Goal: Transaction & Acquisition: Purchase product/service

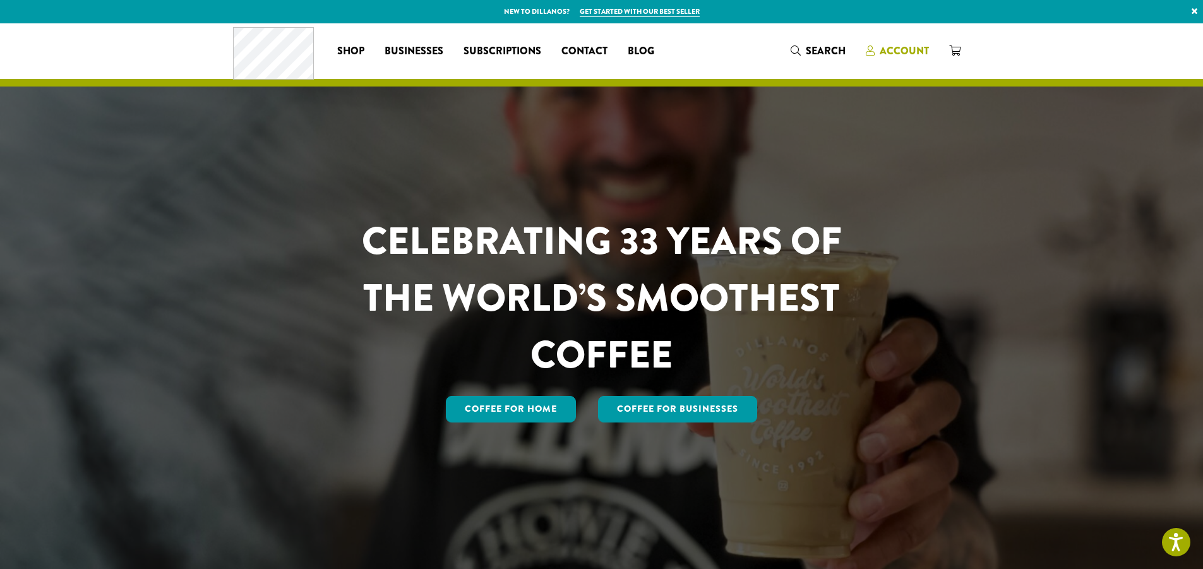
click at [901, 44] on span "Account" at bounding box center [904, 51] width 49 height 15
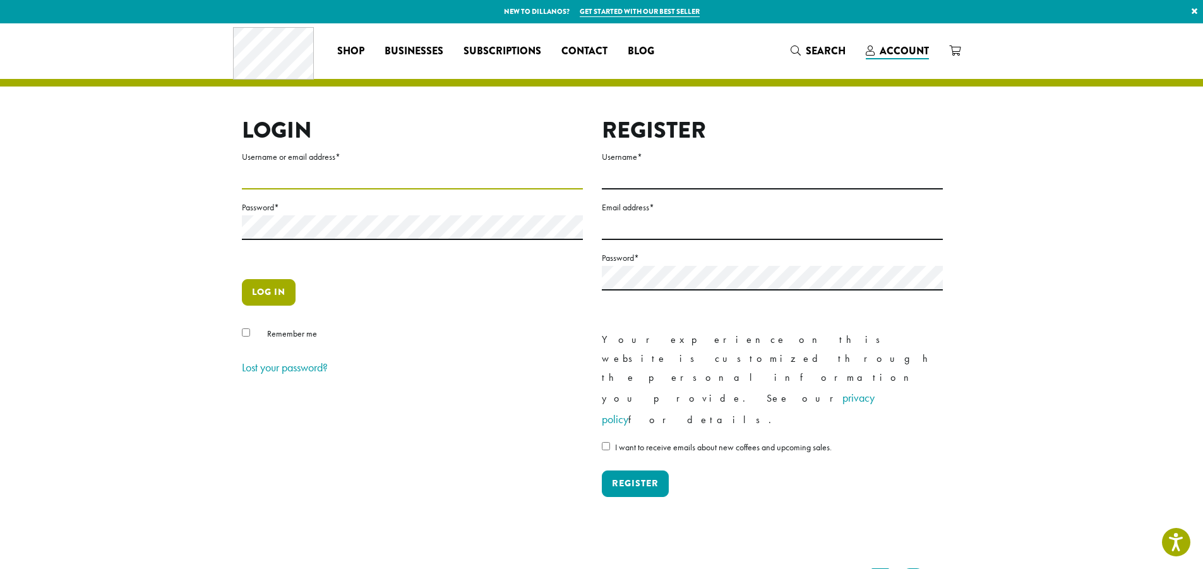
type input "*******"
click at [274, 285] on button "Log in" at bounding box center [269, 292] width 54 height 27
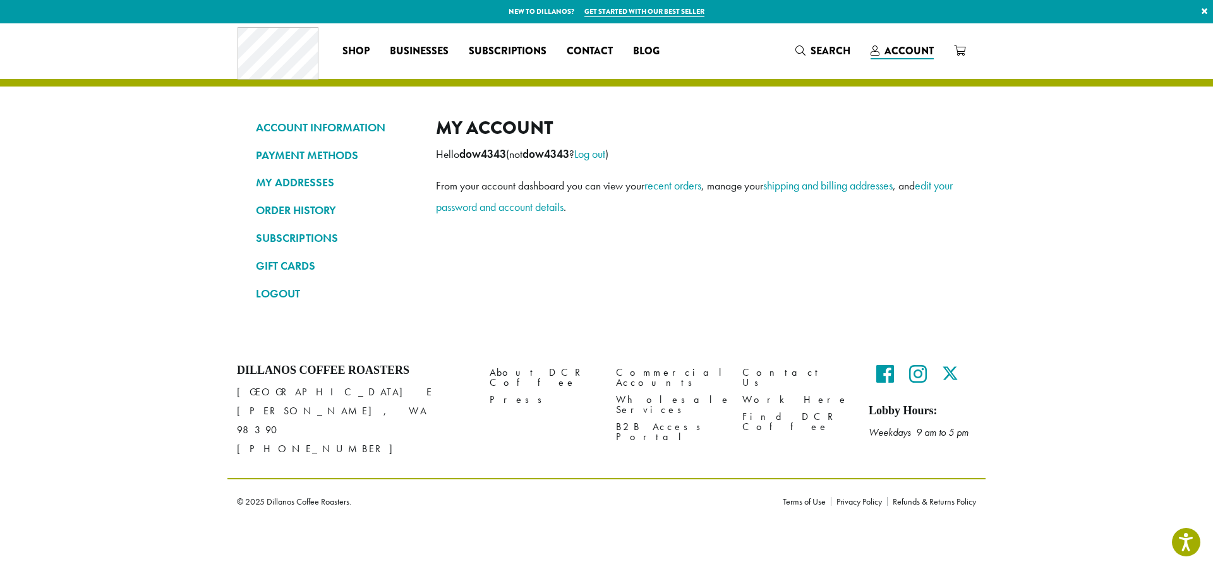
click at [1061, 319] on section "ACCOUNT INFORMATION PAYMENT METHODS MY ADDRESSES ORDER HISTORY SUBSCRIPTIONS GI…" at bounding box center [606, 183] width 1213 height 321
click at [680, 188] on link "recent orders" at bounding box center [672, 185] width 57 height 15
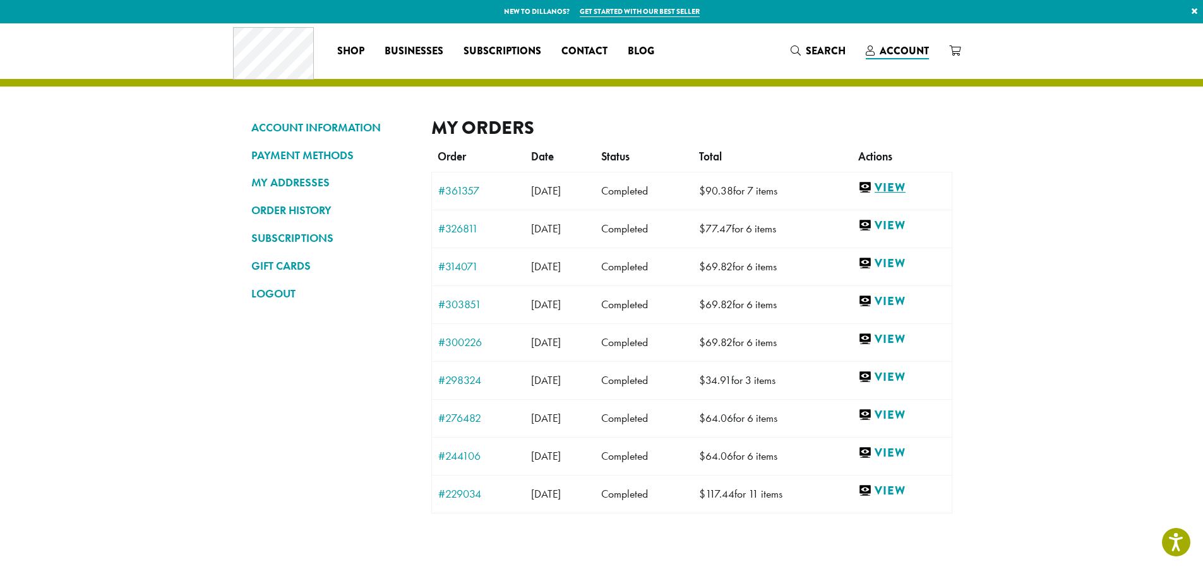
click at [899, 183] on link "View" at bounding box center [901, 188] width 87 height 16
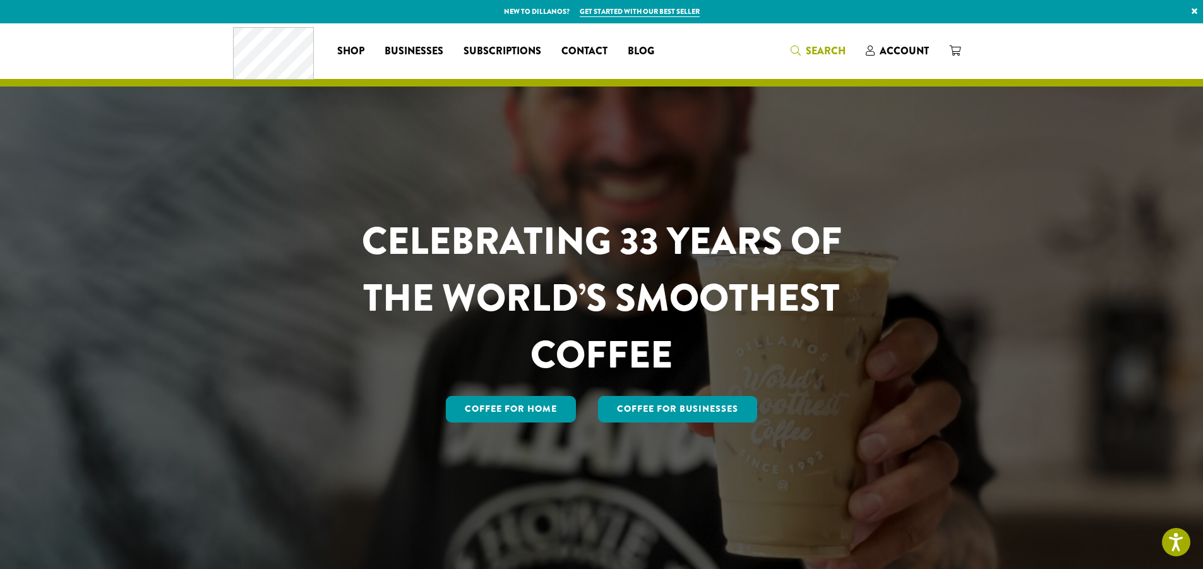
click at [815, 49] on span "Search" at bounding box center [826, 51] width 40 height 15
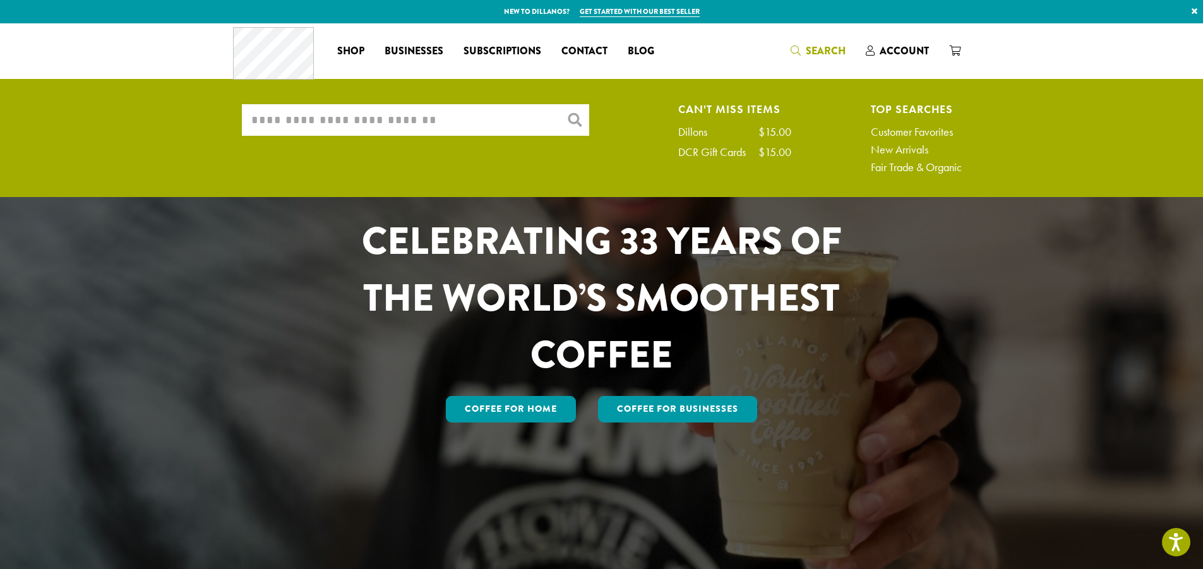
click at [280, 118] on input "What are you searching for?" at bounding box center [415, 120] width 347 height 32
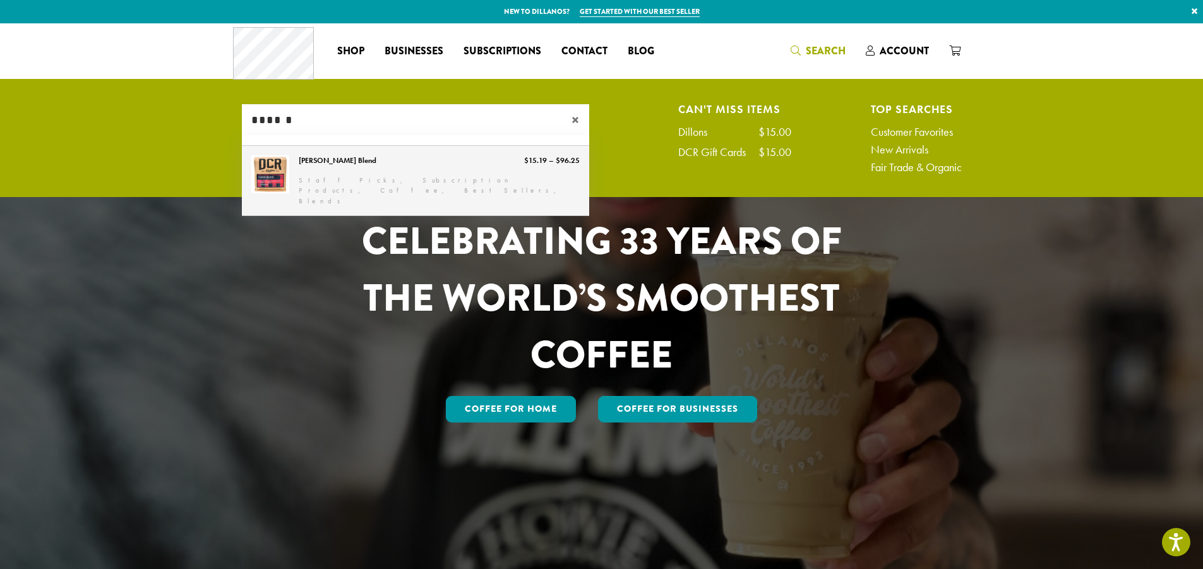
type input "******"
click at [284, 178] on link "[PERSON_NAME] Blend" at bounding box center [415, 181] width 347 height 70
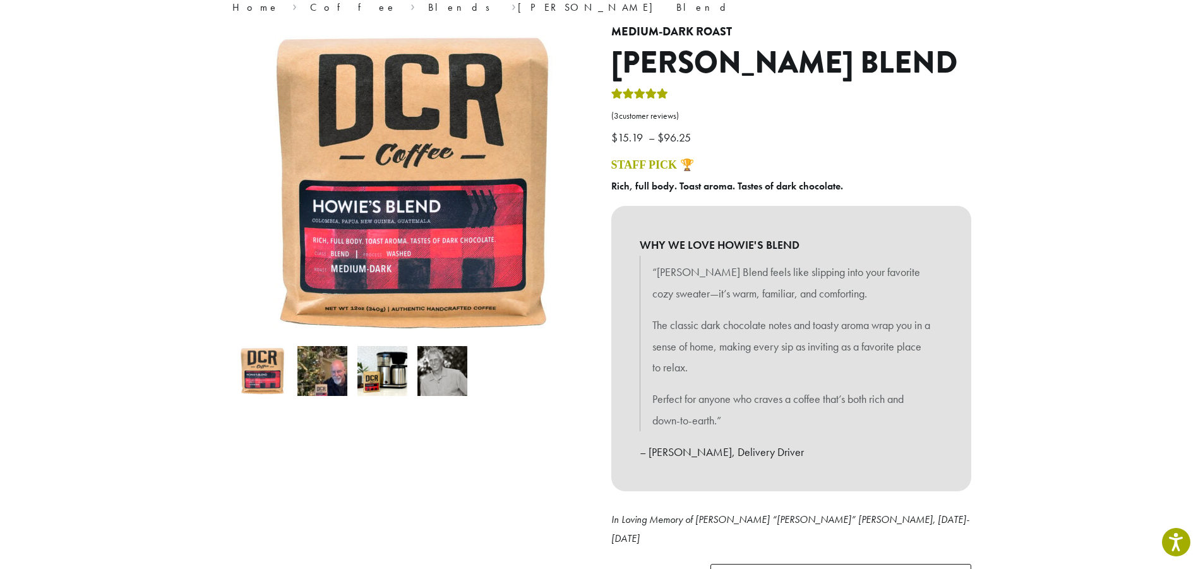
scroll to position [126, 0]
